Goal: Task Accomplishment & Management: Use online tool/utility

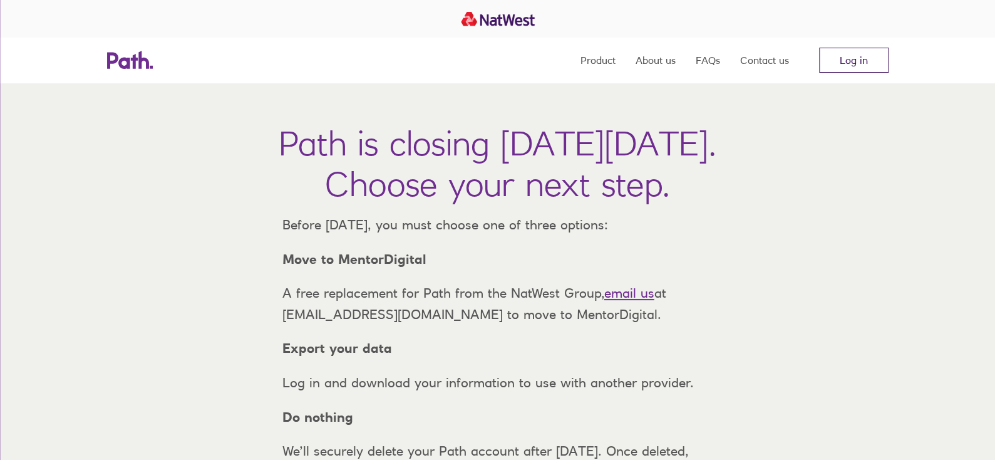
click at [851, 56] on link "Log in" at bounding box center [854, 60] width 70 height 25
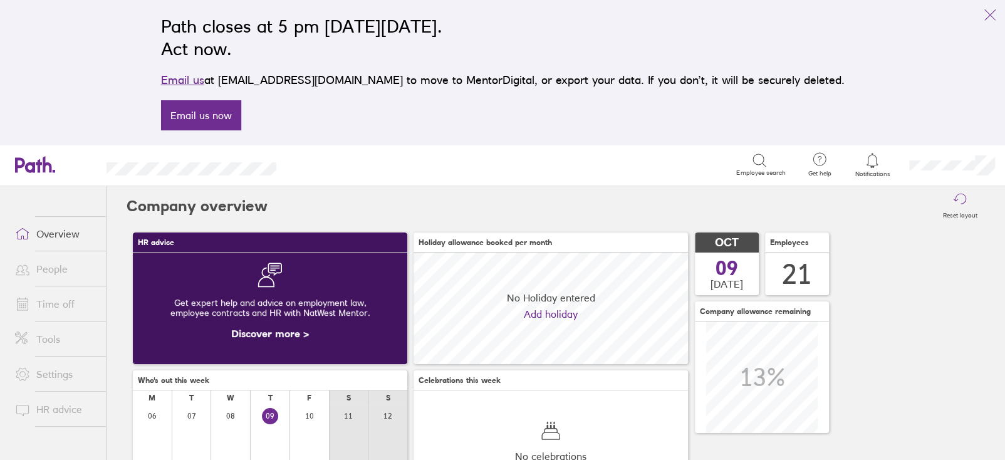
scroll to position [63, 0]
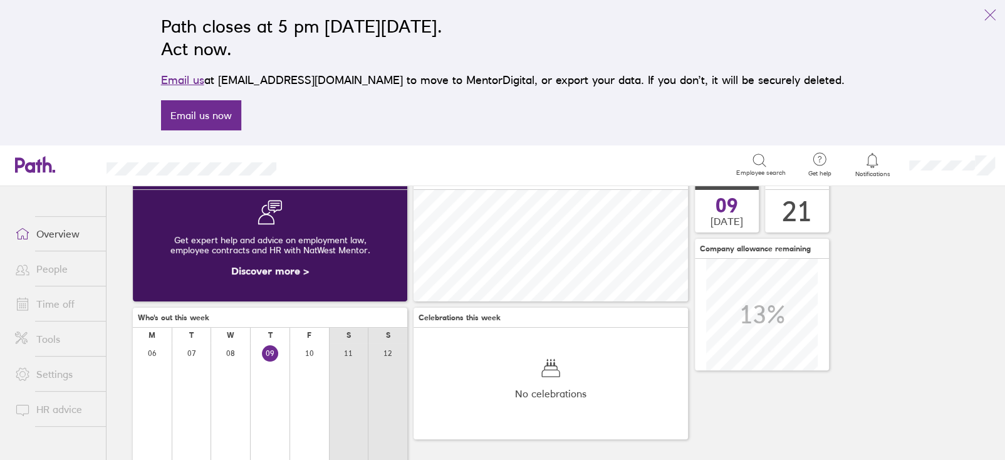
click at [31, 306] on span at bounding box center [20, 303] width 31 height 15
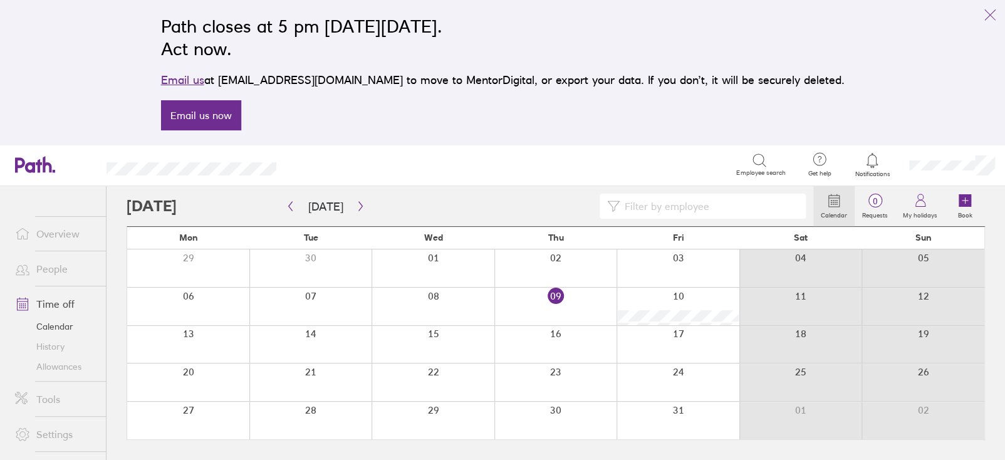
click at [41, 274] on link "People" at bounding box center [55, 268] width 101 height 25
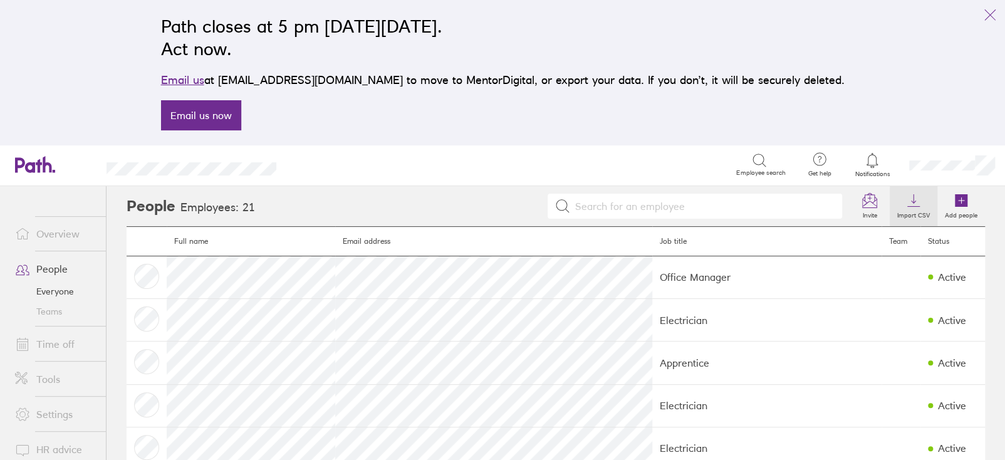
click at [906, 204] on icon at bounding box center [913, 200] width 15 height 15
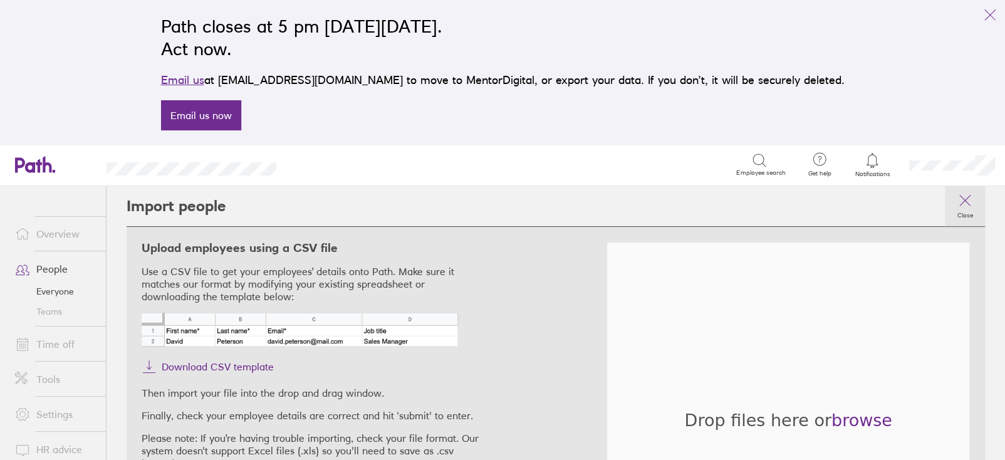
click at [952, 193] on link "Close" at bounding box center [965, 206] width 40 height 40
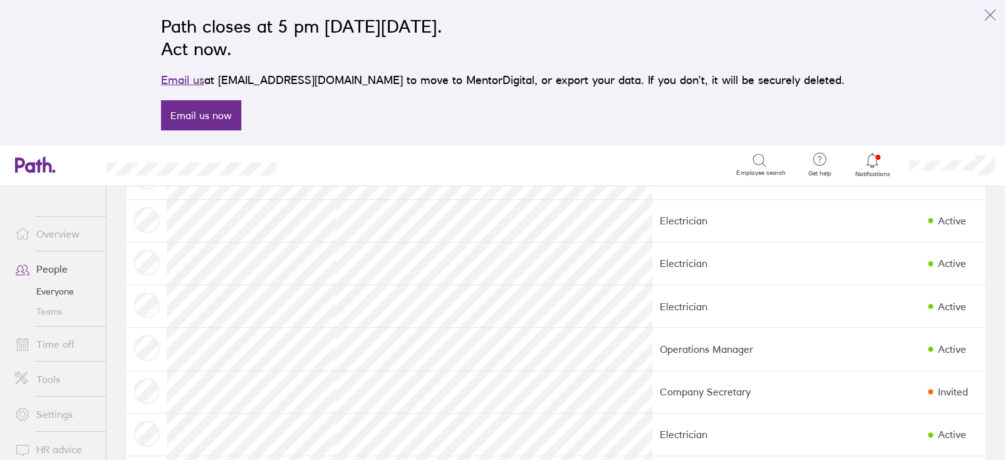
scroll to position [500, 0]
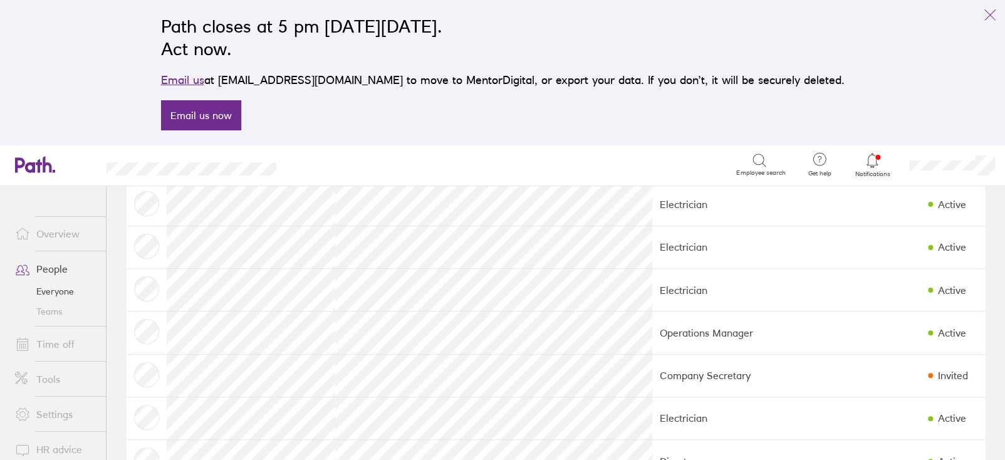
click at [60, 422] on link "Settings" at bounding box center [55, 414] width 101 height 25
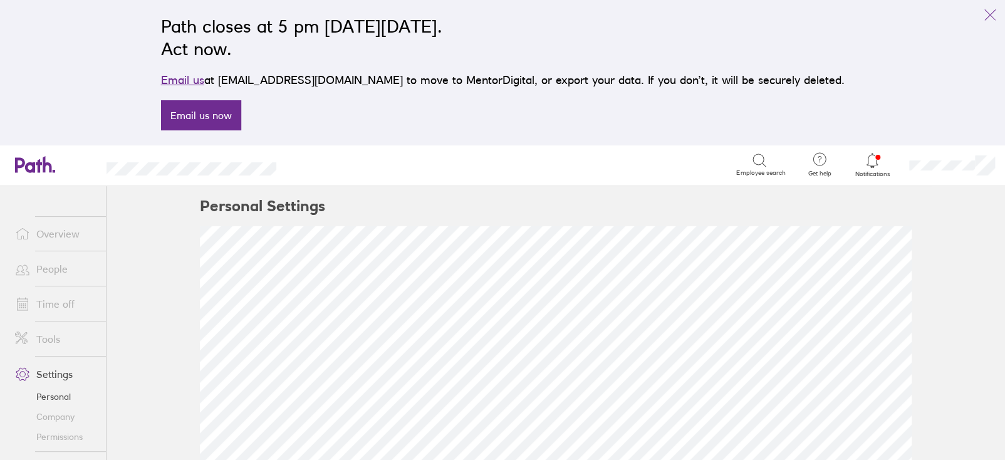
click at [44, 345] on link "Tools" at bounding box center [55, 338] width 101 height 25
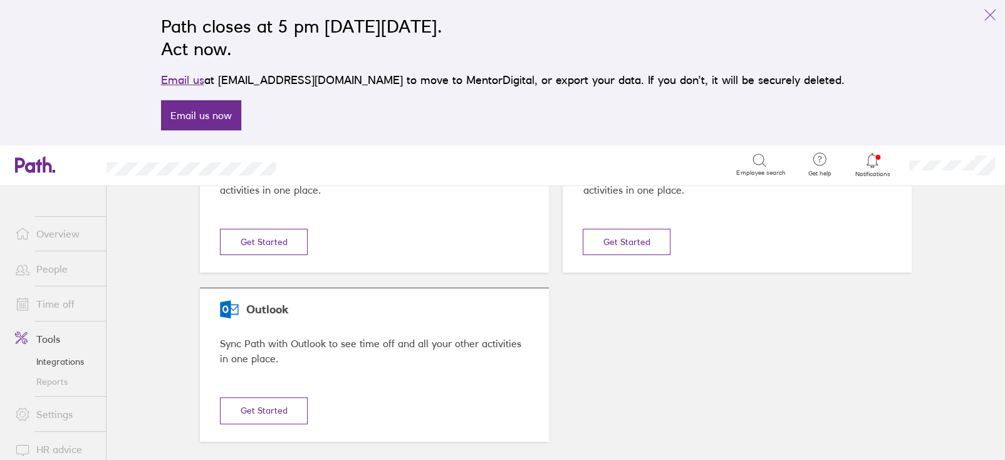
scroll to position [123, 0]
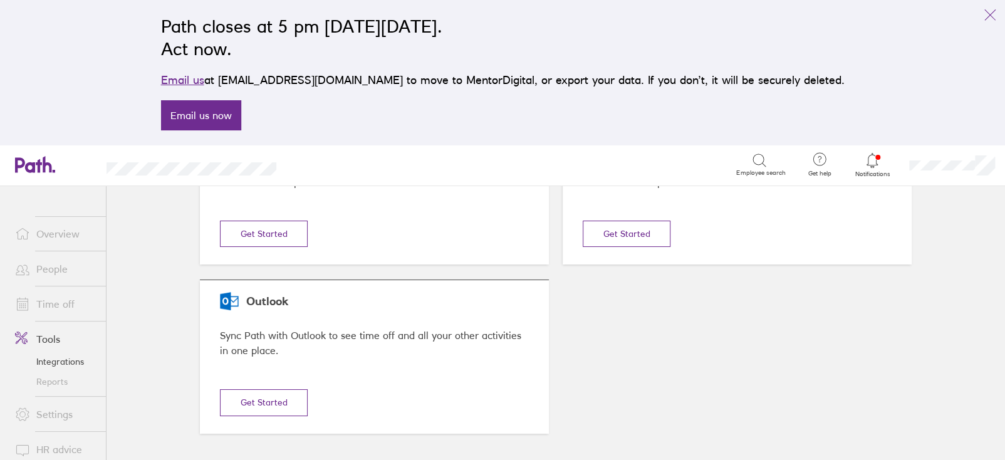
click at [51, 380] on link "Reports" at bounding box center [55, 381] width 101 height 20
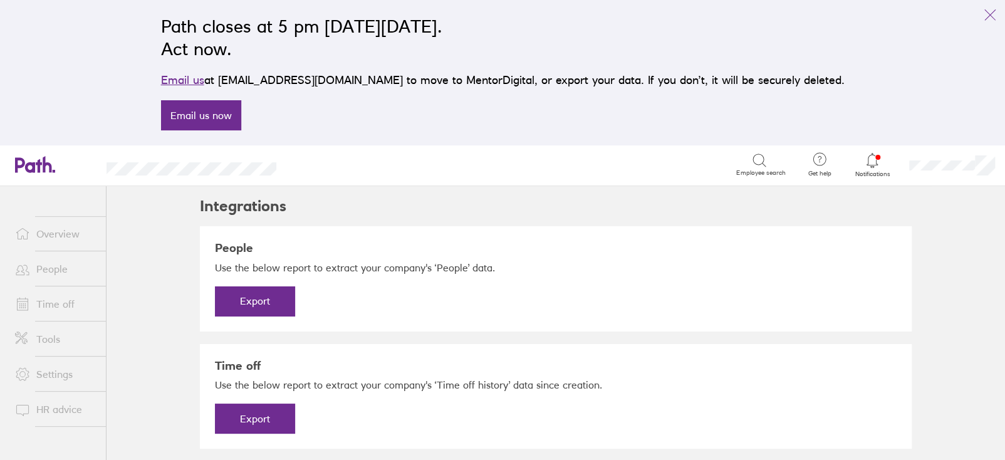
scroll to position [21, 0]
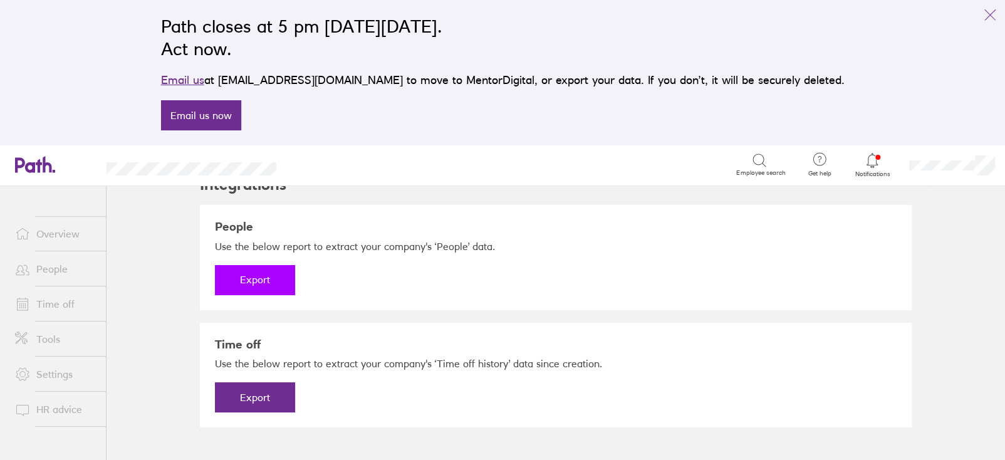
click at [248, 280] on button "Export" at bounding box center [255, 280] width 80 height 30
click at [238, 277] on link "Download" at bounding box center [255, 280] width 80 height 30
